Goal: Obtain resource: Download file/media

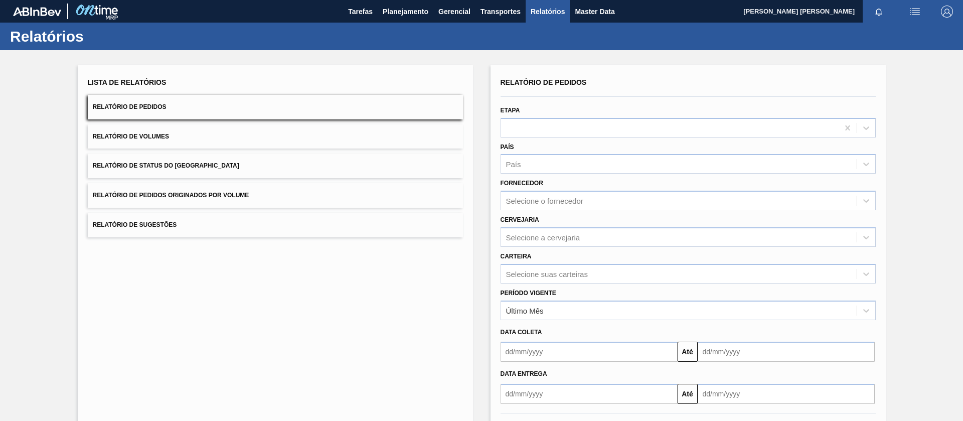
click at [178, 132] on button "Relatório de Volumes" at bounding box center [275, 136] width 375 height 25
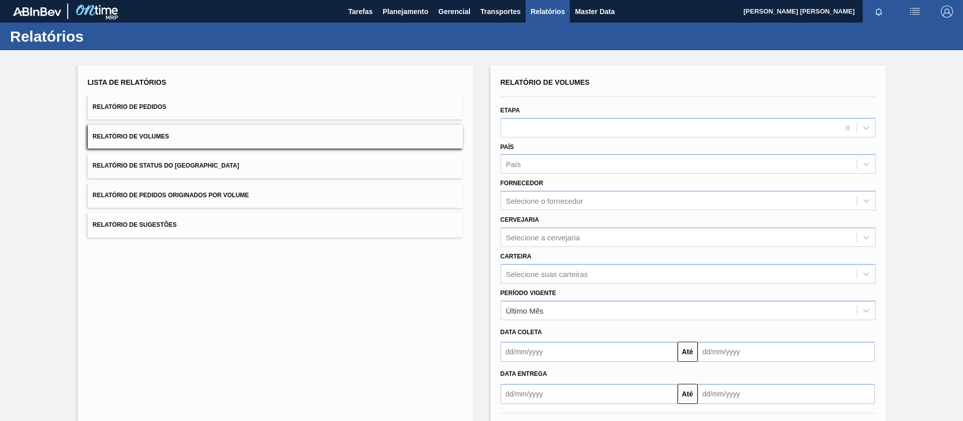
click at [187, 168] on span "Relatório de Status do [GEOGRAPHIC_DATA]" at bounding box center [166, 165] width 146 height 7
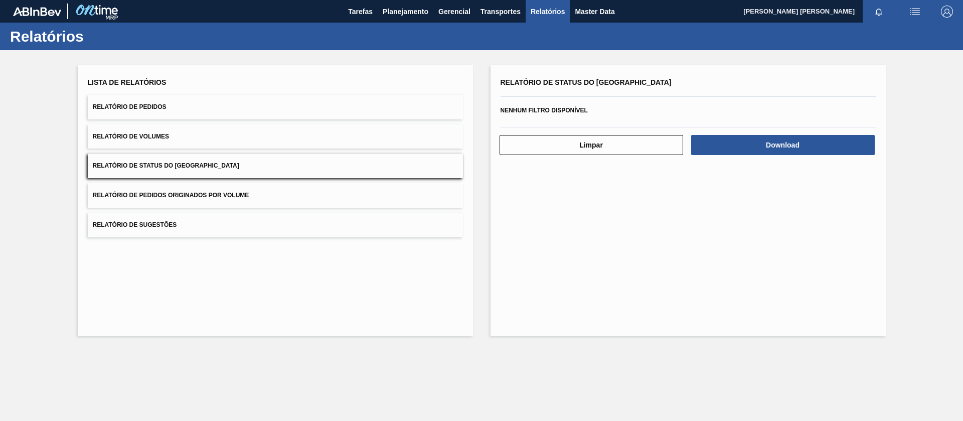
click at [159, 104] on span "Relatório de Pedidos" at bounding box center [130, 106] width 74 height 7
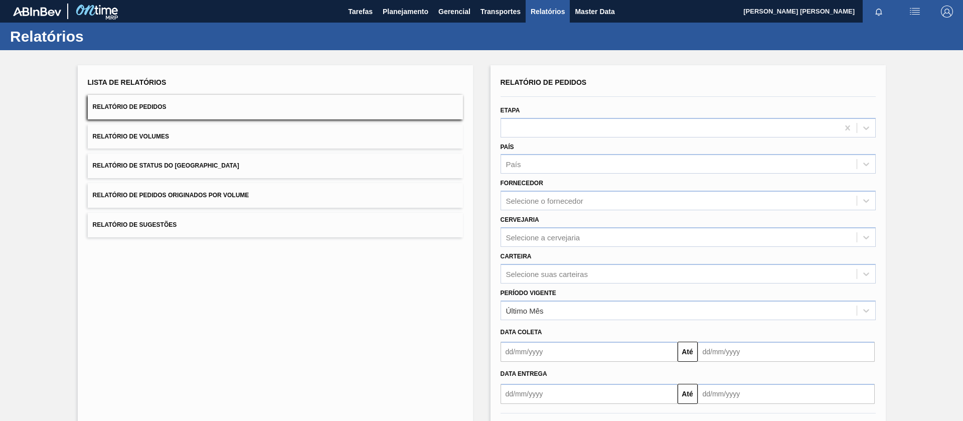
click at [180, 192] on span "Relatório de Pedidos Originados por Volume" at bounding box center [171, 195] width 156 height 7
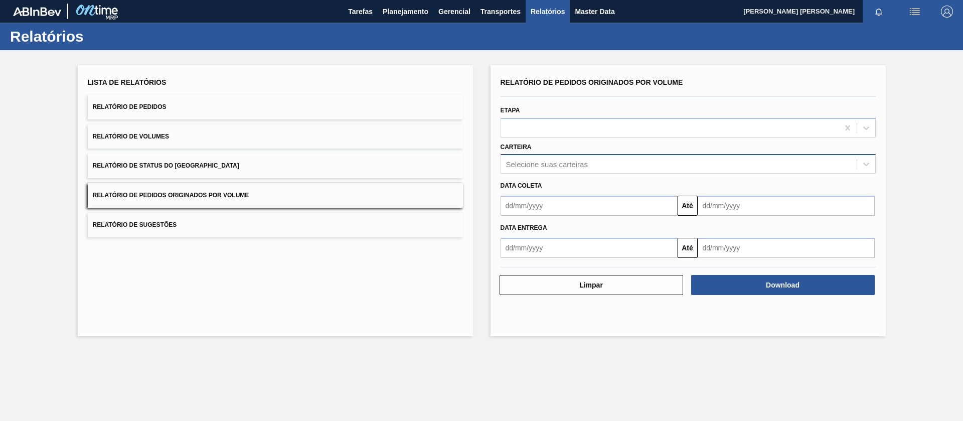
click at [556, 163] on div "Selecione suas carteiras" at bounding box center [547, 164] width 82 height 9
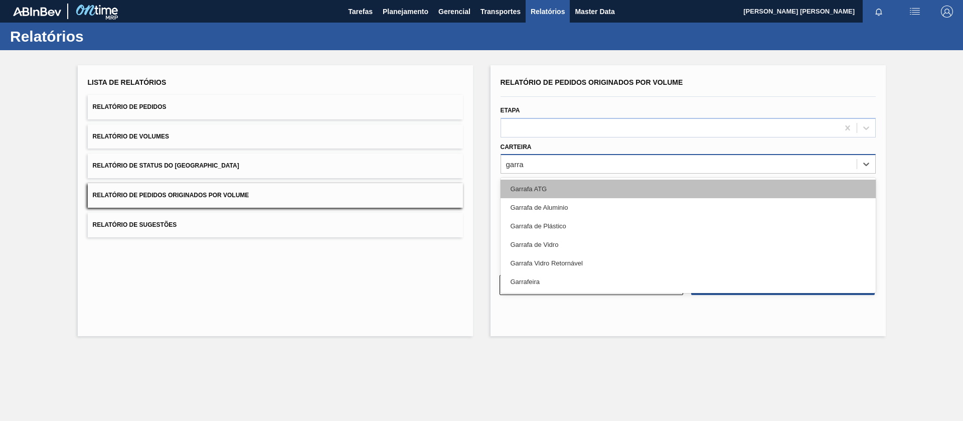
type input "garraf"
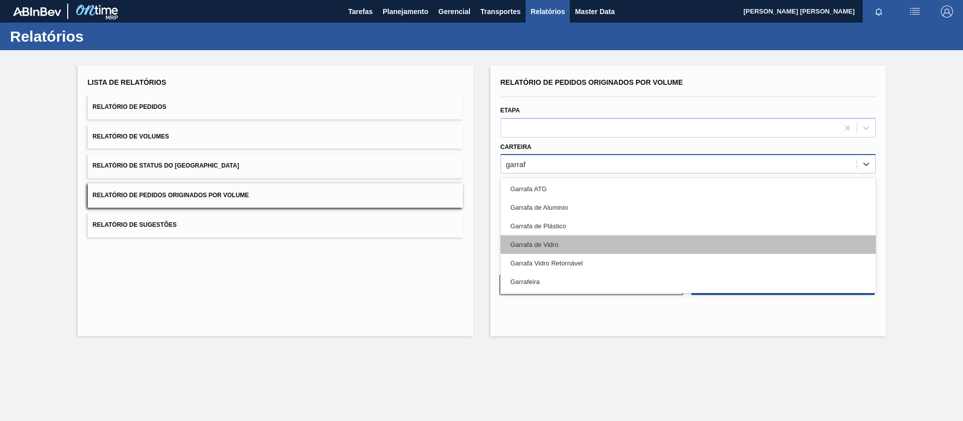
click at [537, 249] on div "Garrafa de Vidro" at bounding box center [687, 244] width 375 height 19
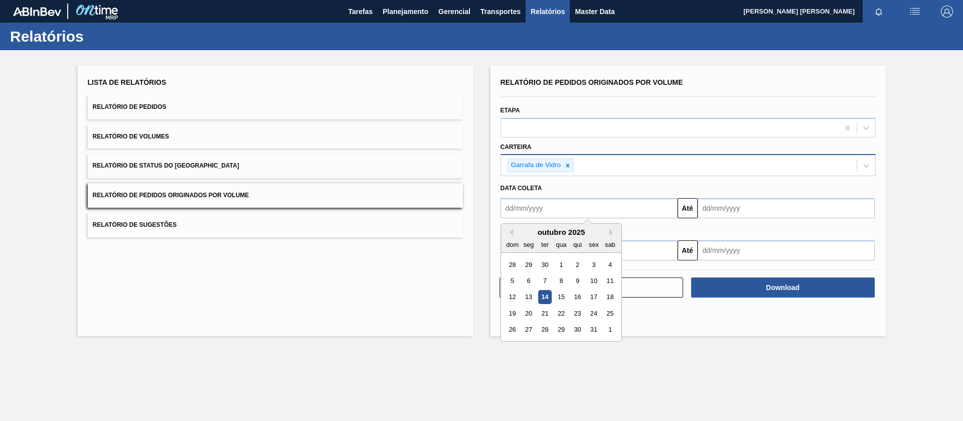
click at [577, 212] on input "text" at bounding box center [588, 208] width 177 height 20
drag, startPoint x: 559, startPoint y: 260, endPoint x: 569, endPoint y: 260, distance: 9.5
click at [559, 260] on div "1" at bounding box center [561, 265] width 14 height 14
type input "[DATE]"
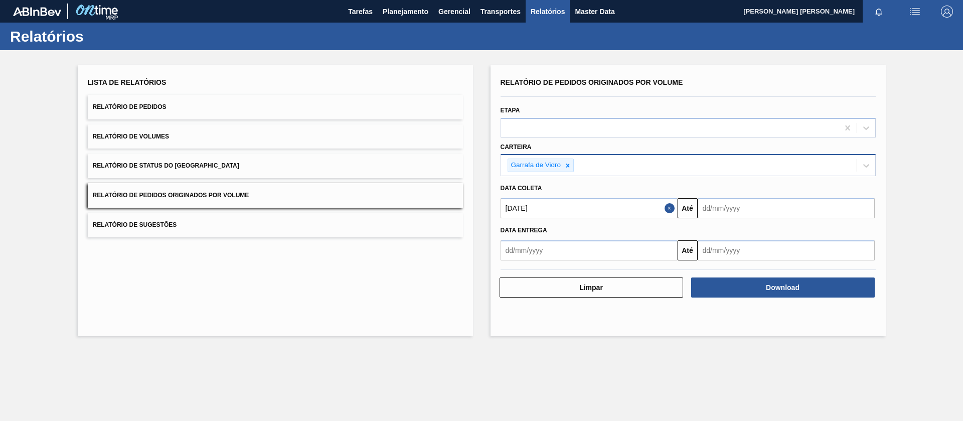
click at [711, 208] on input "text" at bounding box center [785, 208] width 177 height 20
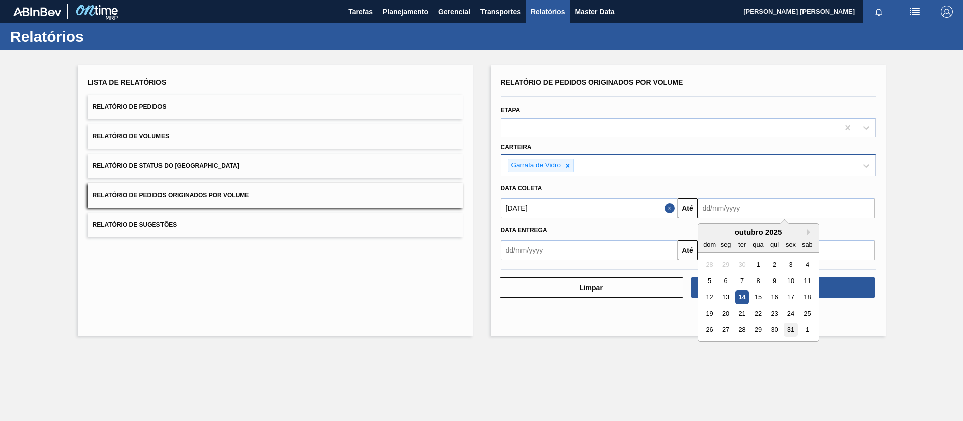
click at [791, 324] on div "31" at bounding box center [791, 330] width 14 height 14
type input "[DATE]"
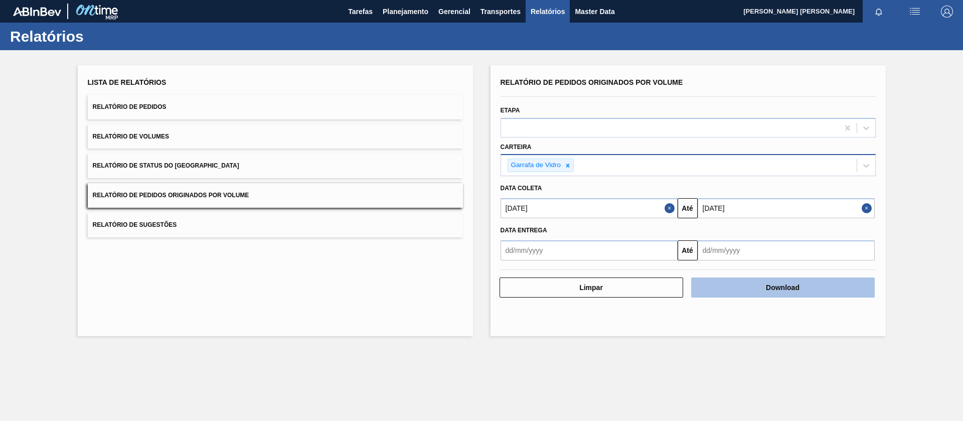
click at [775, 292] on button "Download" at bounding box center [782, 287] width 183 height 20
